Goal: Book appointment/travel/reservation

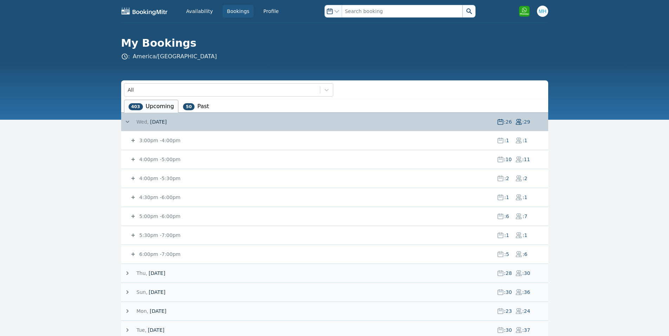
click at [170, 160] on small "4:00pm - 5:00pm" at bounding box center [159, 160] width 43 height 6
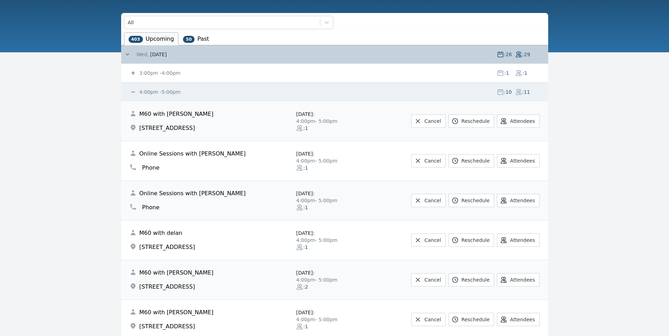
scroll to position [67, 0]
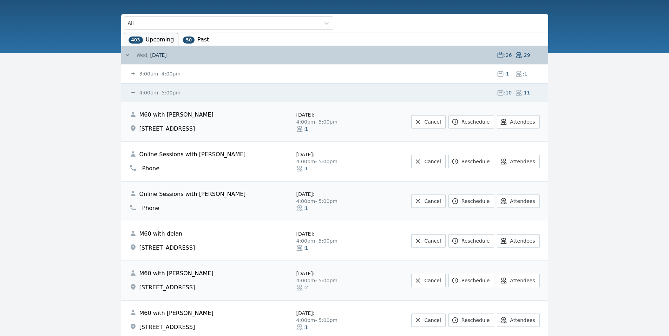
click at [151, 93] on small "4:00pm - 5:00pm" at bounding box center [159, 93] width 43 height 6
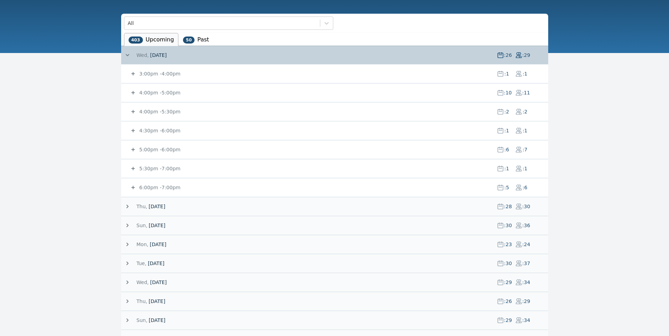
click at [164, 113] on small "4:00pm - 5:30pm" at bounding box center [159, 112] width 43 height 6
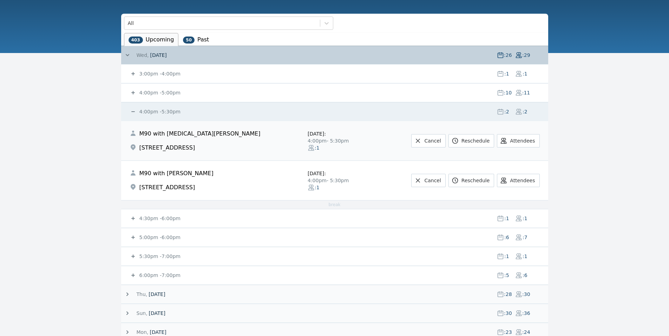
drag, startPoint x: 164, startPoint y: 112, endPoint x: 170, endPoint y: 106, distance: 8.4
click at [170, 106] on div "4:00pm - 5:30pm : 2 : 2" at bounding box center [339, 112] width 419 height 18
click at [165, 111] on small "4:00pm - 5:30pm" at bounding box center [159, 112] width 43 height 6
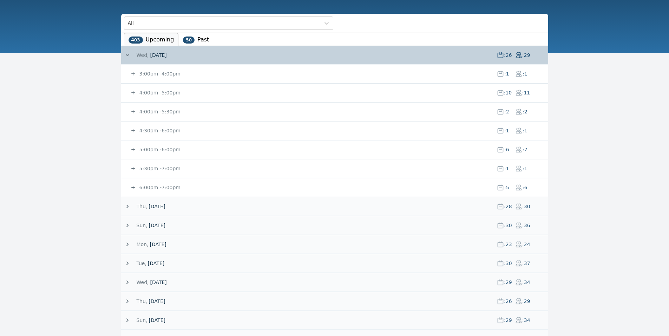
click at [168, 85] on div "4:00pm - 5:00pm : 10 : 11" at bounding box center [339, 93] width 419 height 18
click at [167, 90] on small "4:00pm - 5:00pm" at bounding box center [159, 93] width 43 height 6
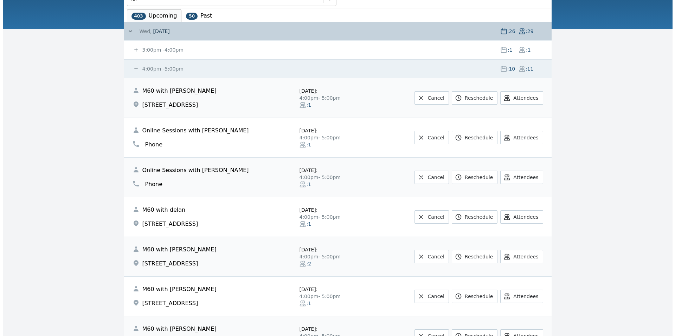
scroll to position [0, 0]
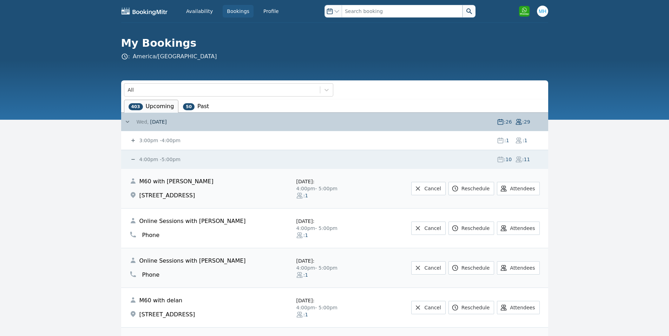
click at [149, 136] on div "3:00pm - 4:00pm : 1 : 1" at bounding box center [339, 140] width 419 height 18
click at [149, 138] on small "3:00pm - 4:00pm" at bounding box center [159, 141] width 43 height 6
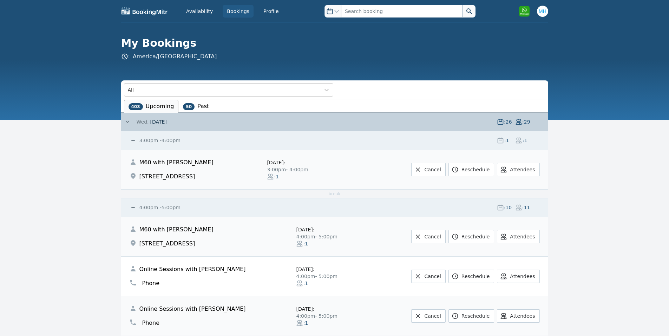
click at [149, 138] on small "3:00pm - 4:00pm" at bounding box center [159, 141] width 43 height 6
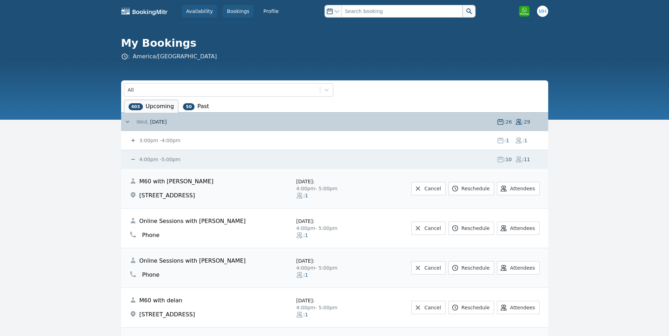
click at [208, 15] on link "Availability" at bounding box center [199, 11] width 35 height 13
